Goal: Task Accomplishment & Management: Use online tool/utility

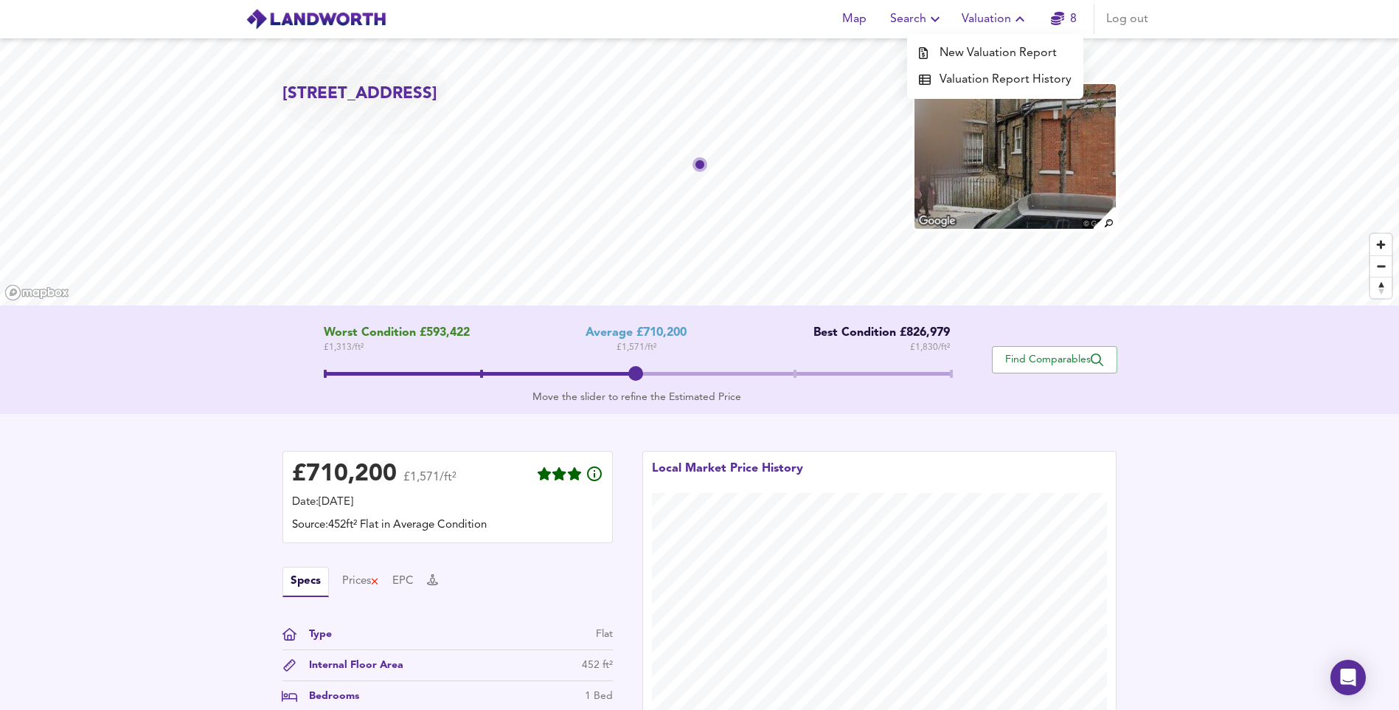
click at [990, 59] on li "New Valuation Report" at bounding box center [995, 53] width 176 height 27
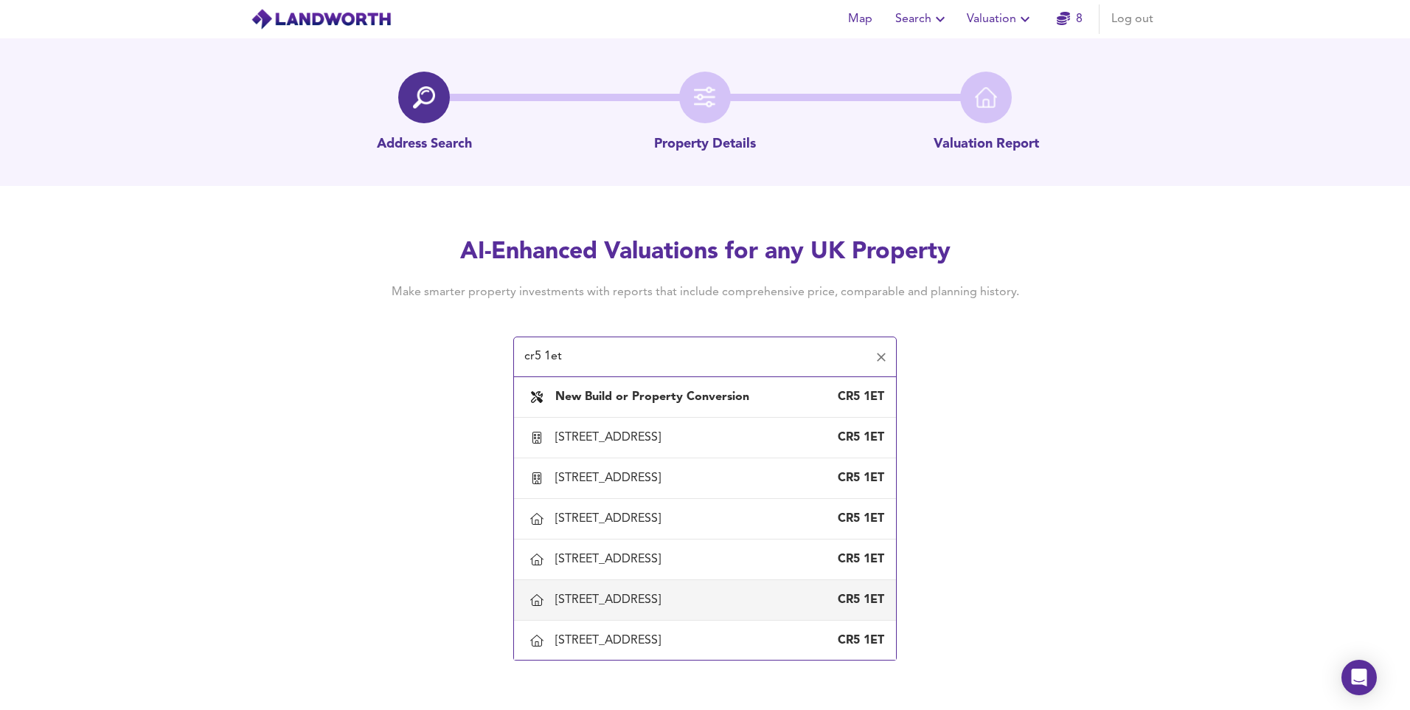
click at [687, 589] on div "[STREET_ADDRESS]" at bounding box center [705, 599] width 359 height 31
type input "[STREET_ADDRESS]"
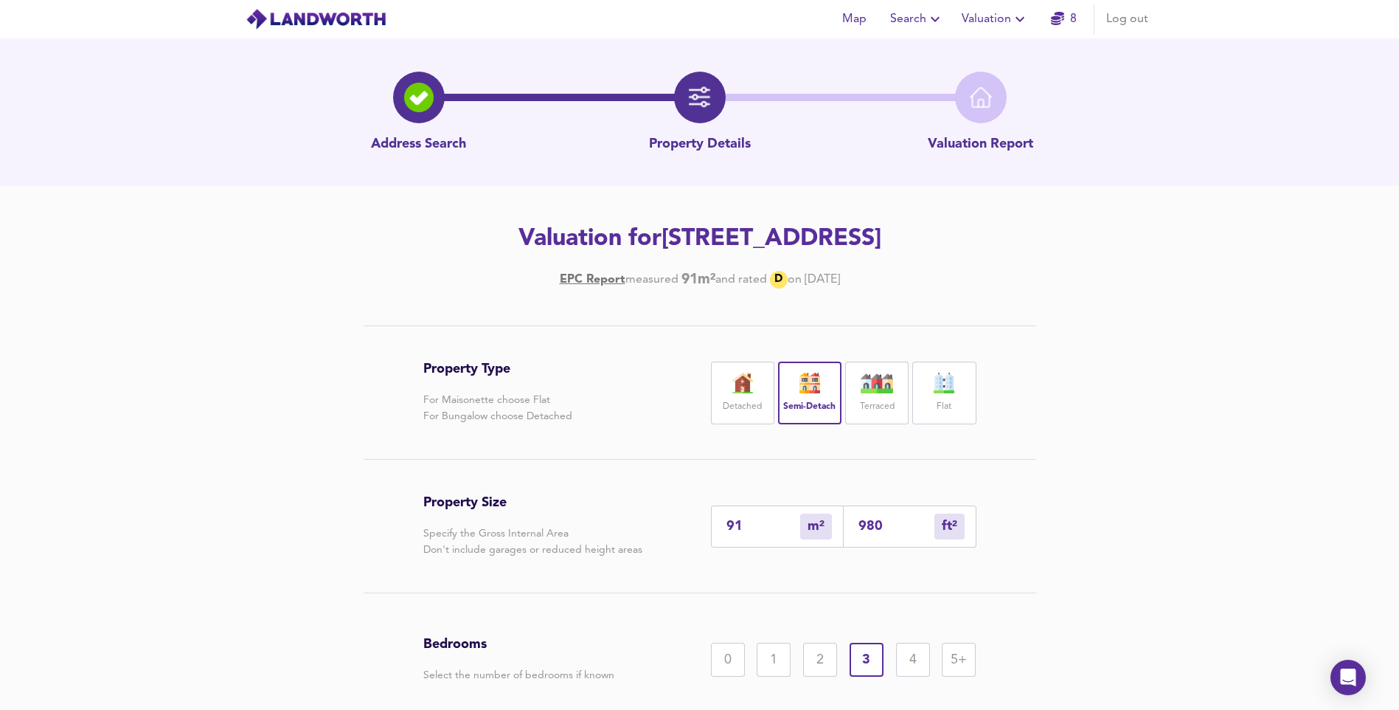
click at [745, 409] on label "Detached" at bounding box center [742, 407] width 39 height 18
drag, startPoint x: 763, startPoint y: 521, endPoint x: 642, endPoint y: 535, distance: 121.8
click at [640, 535] on div "Property Size Specify the Gross Internal Area Don't include garages or reduced …" at bounding box center [699, 526] width 553 height 133
type input "1"
type input "11"
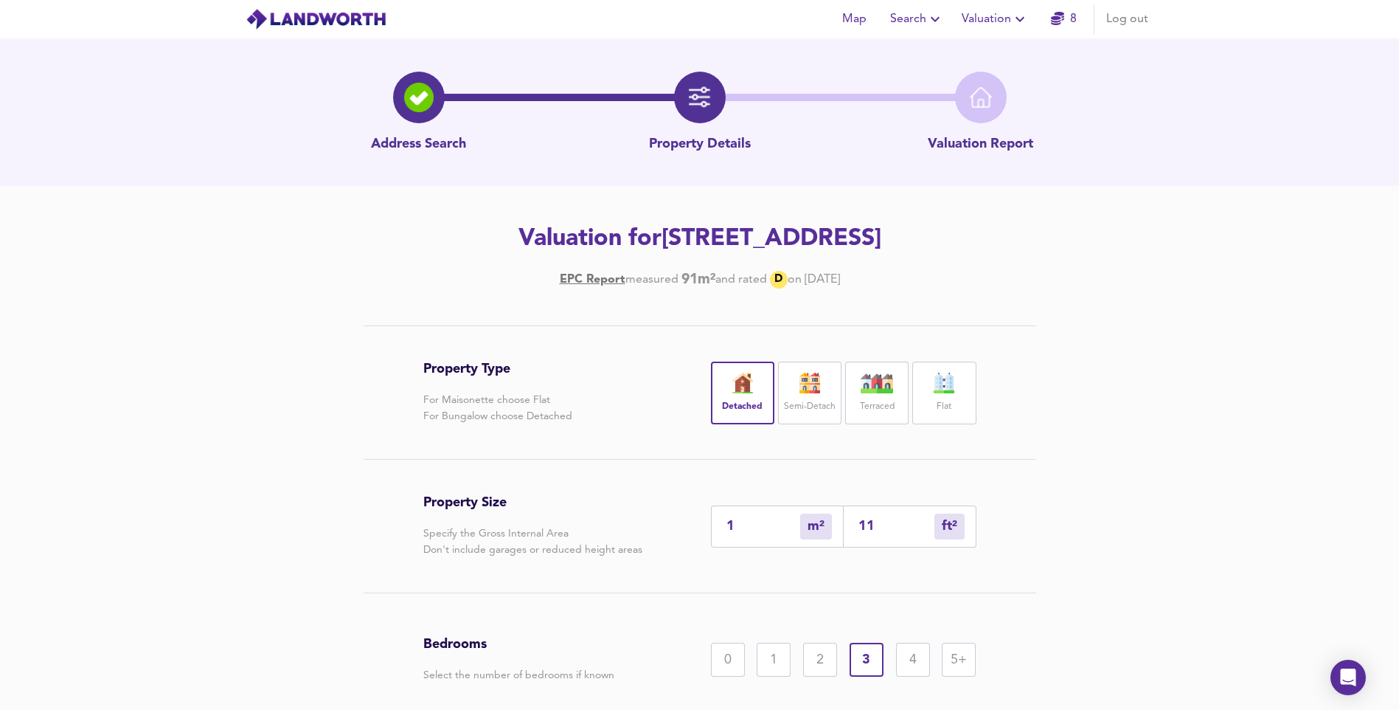
type input "10"
type input "108"
type input "106"
type input "1141"
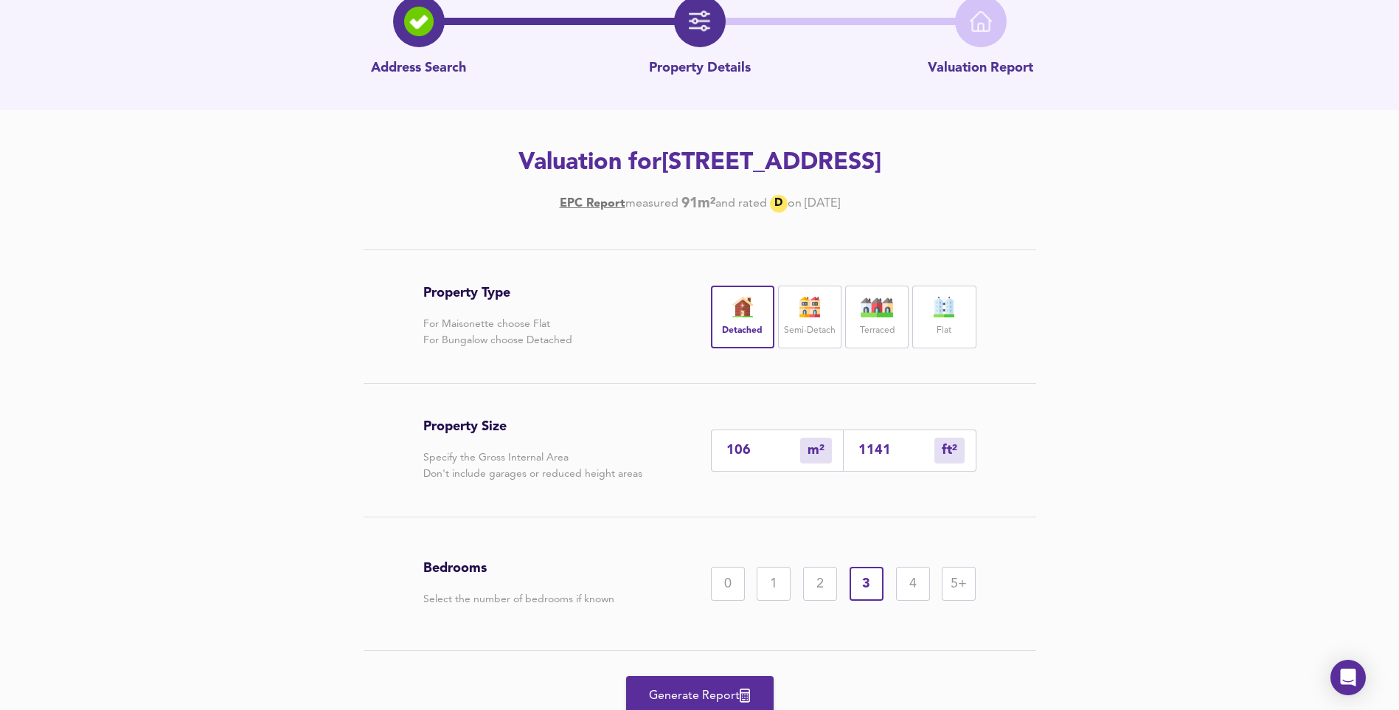
scroll to position [136, 0]
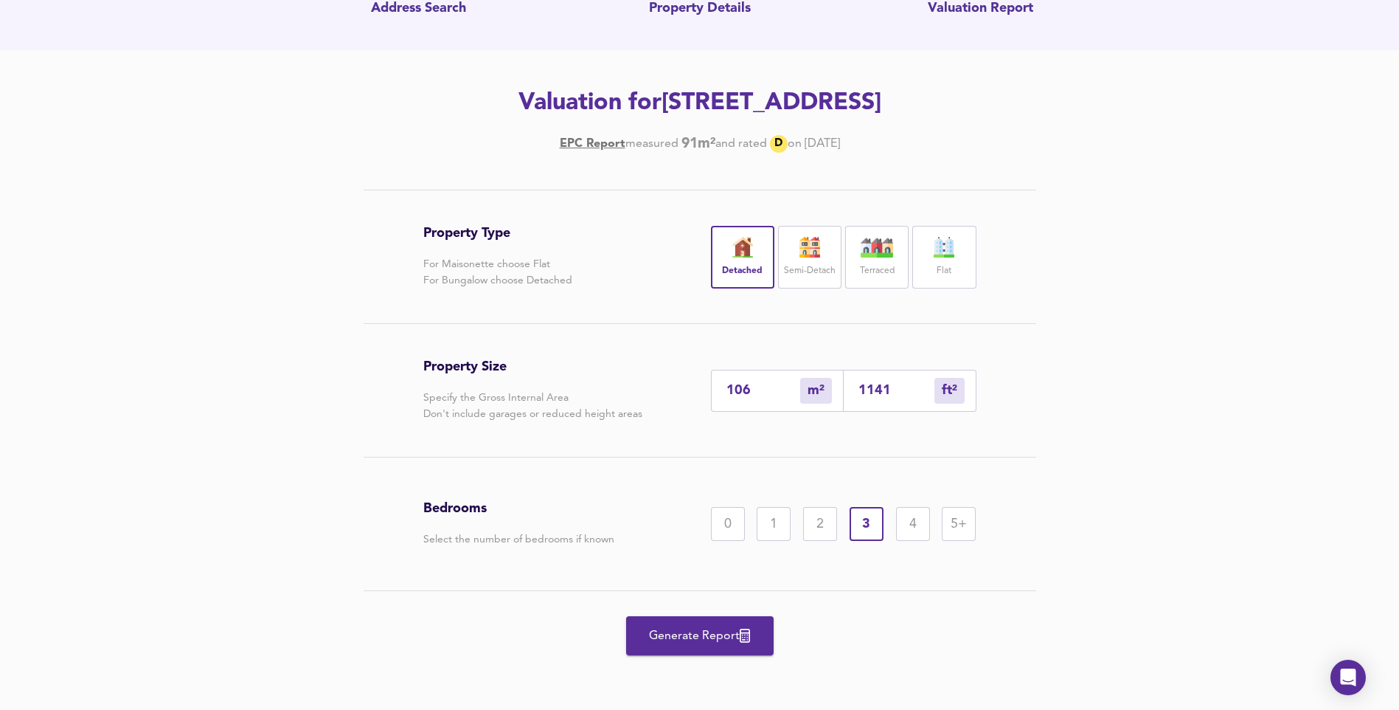
type input "106"
click at [683, 642] on span "Generate Report" at bounding box center [700, 636] width 118 height 21
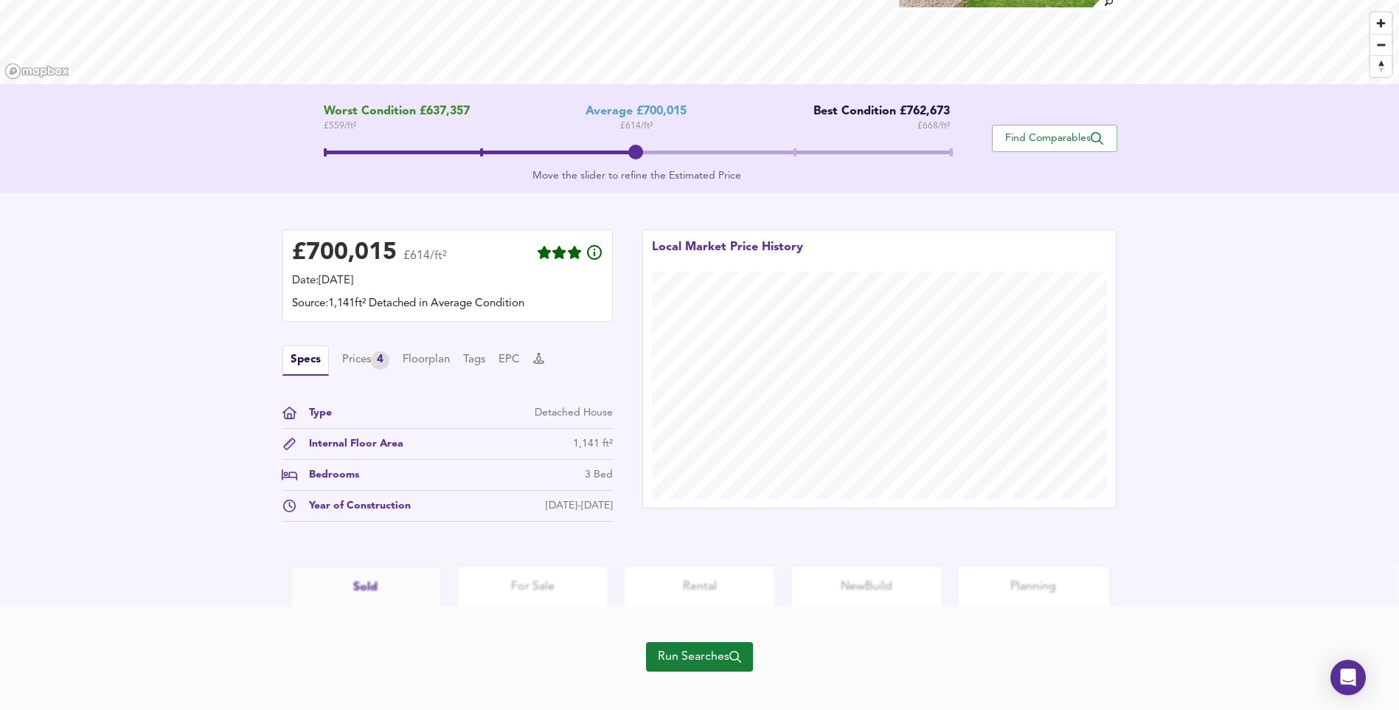
scroll to position [237, 0]
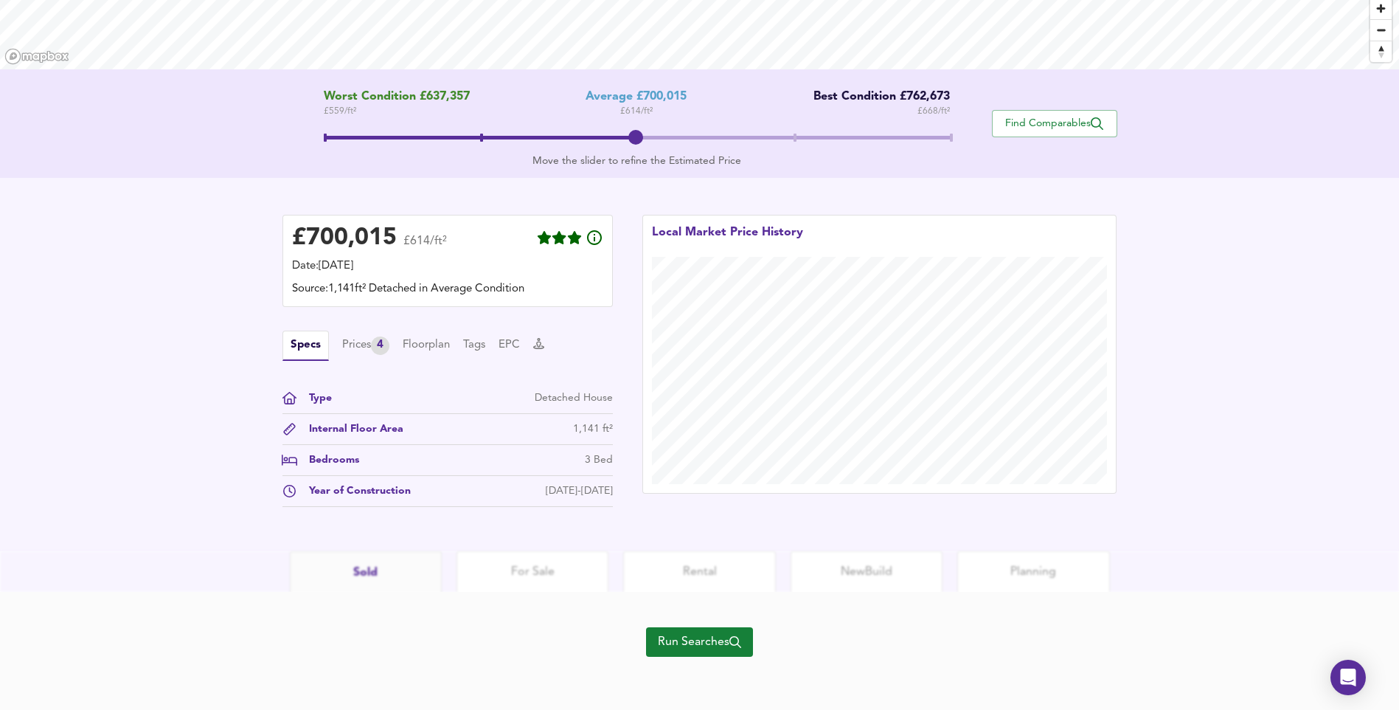
click at [696, 654] on button "Run Searches" at bounding box center [699, 642] width 107 height 30
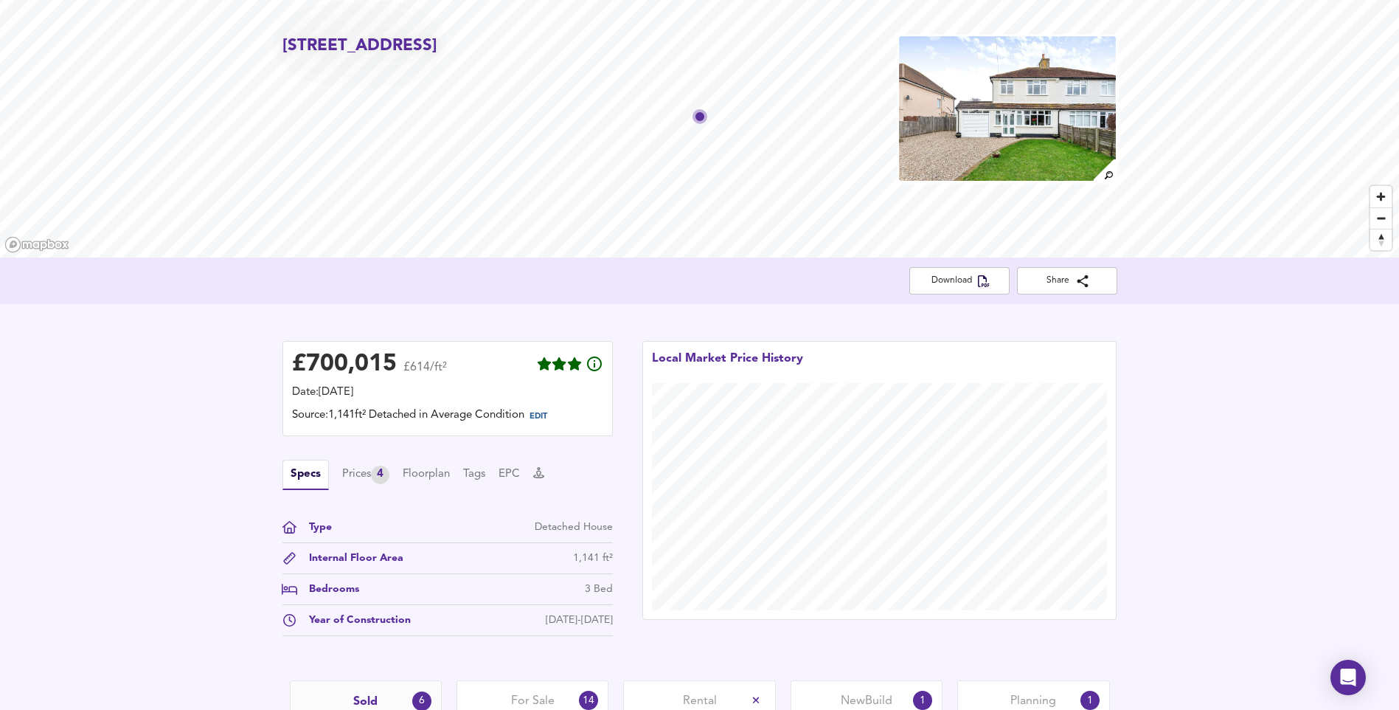
scroll to position [74, 0]
